Goal: Obtain resource: Obtain resource

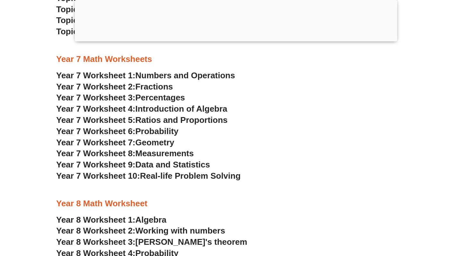
scroll to position [1948, 0]
click at [165, 190] on div at bounding box center [235, 190] width 359 height 16
click at [155, 189] on div at bounding box center [235, 190] width 359 height 16
click at [141, 189] on div at bounding box center [235, 190] width 359 height 16
click at [138, 188] on div at bounding box center [235, 190] width 359 height 16
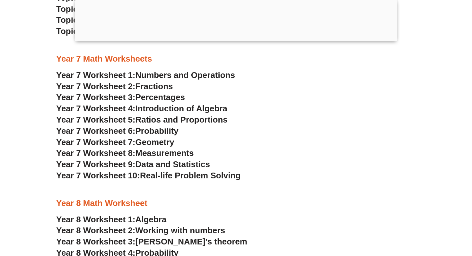
click at [132, 188] on div at bounding box center [235, 190] width 359 height 16
click at [134, 186] on div at bounding box center [235, 190] width 359 height 16
click at [132, 185] on div at bounding box center [235, 190] width 359 height 16
click at [133, 185] on div at bounding box center [235, 190] width 359 height 16
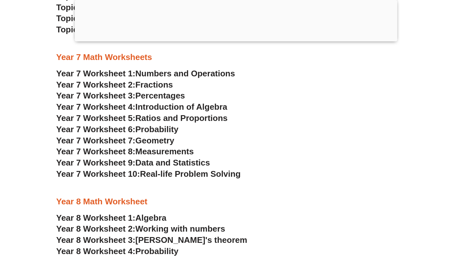
scroll to position [1951, 0]
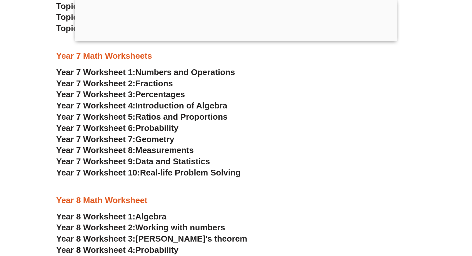
click at [43, 185] on section "NSW Selective High Schools Practice Worksheets Topic 1: Weight Measurement Topi…" at bounding box center [236, 157] width 472 height 648
click at [279, 214] on h3 "Year 8 Worksheet 1: Algebra" at bounding box center [235, 216] width 359 height 11
click at [169, 151] on span "Measurements" at bounding box center [164, 150] width 58 height 10
click at [172, 162] on span "Data and Statistics" at bounding box center [172, 162] width 75 height 10
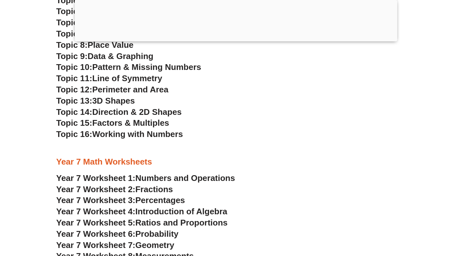
scroll to position [1765, 0]
